Goal: Use online tool/utility

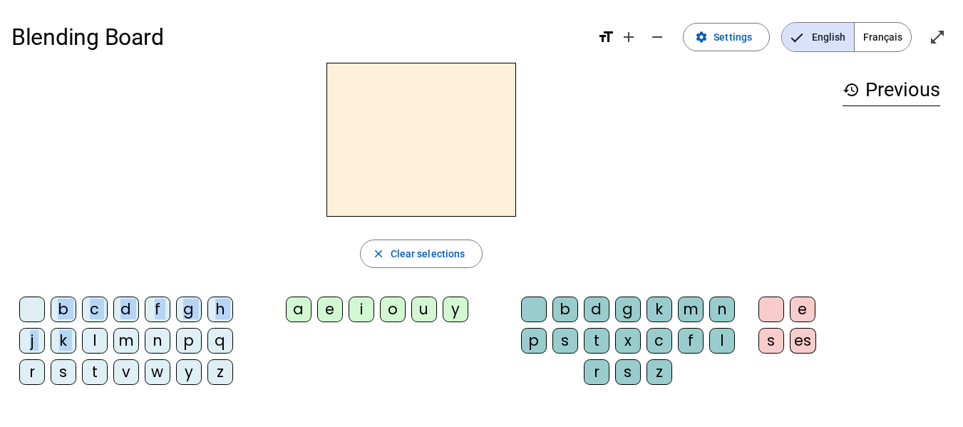
drag, startPoint x: 90, startPoint y: 336, endPoint x: 368, endPoint y: 142, distance: 338.8
click at [368, 142] on div "close Clear selections b c d f g h j k l m n p q r s t v w y z a e i o u y b d …" at bounding box center [420, 229] width 819 height 333
click at [162, 199] on div at bounding box center [420, 140] width 819 height 154
click at [94, 341] on div "l" at bounding box center [95, 341] width 26 height 26
click at [329, 315] on div "e" at bounding box center [330, 309] width 26 height 26
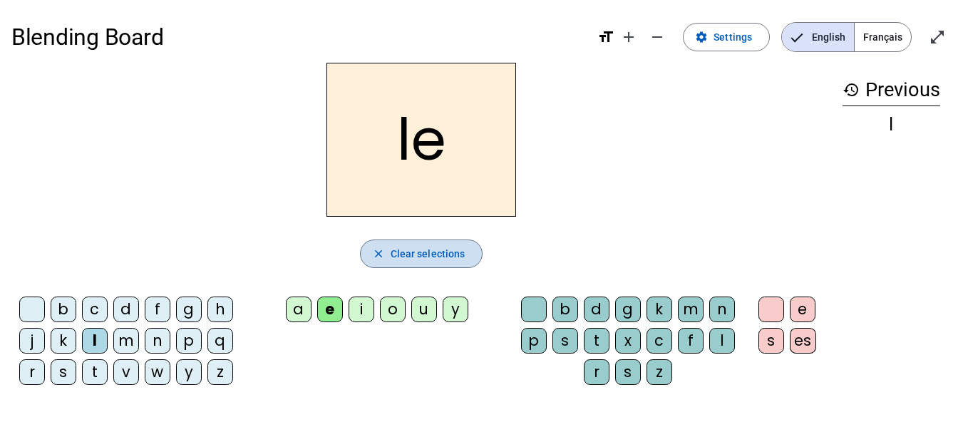
click at [407, 247] on span "Clear selections" at bounding box center [427, 253] width 75 height 17
